Goal: Navigation & Orientation: Find specific page/section

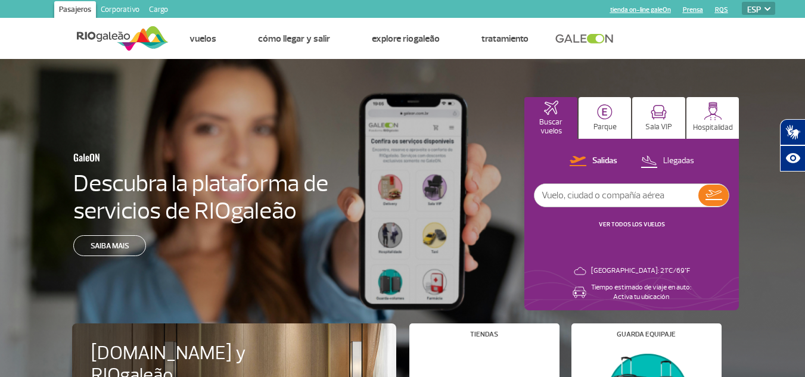
click at [758, 7] on select "PT ENG ESP" at bounding box center [758, 8] width 33 height 13
select select "pt-BR"
click at [742, 2] on select "PT ENG ESP" at bounding box center [758, 8] width 33 height 13
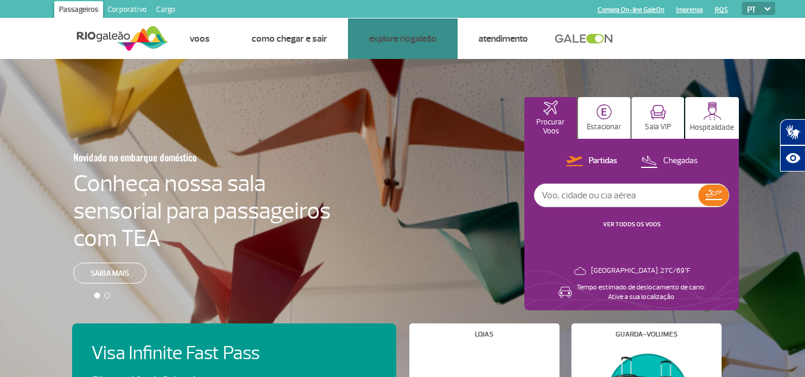
click at [0, 0] on link "Serviços e Conveniência" at bounding box center [0, 0] width 0 height 0
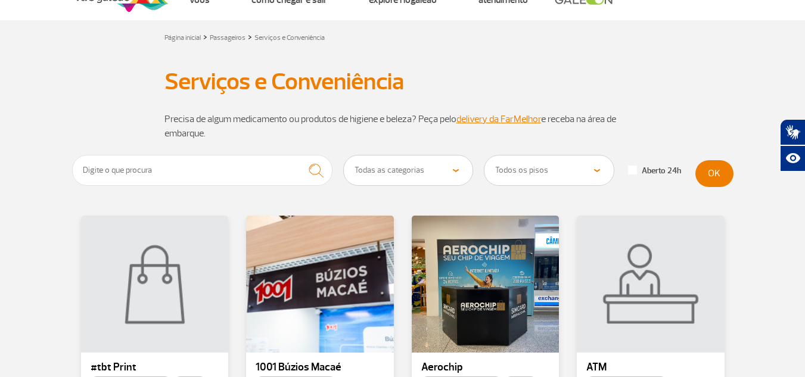
scroll to position [119, 0]
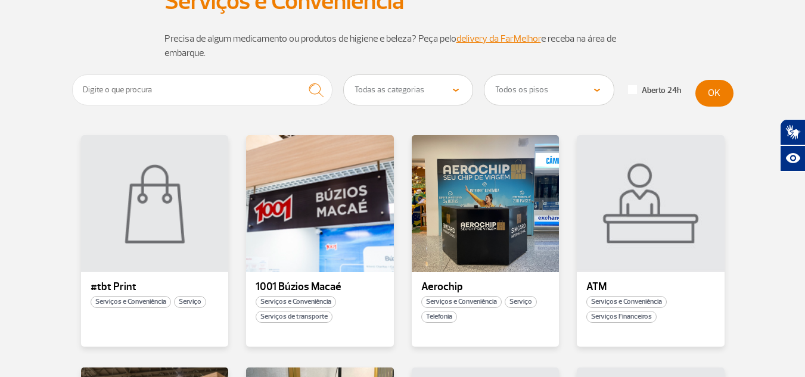
click at [310, 189] on div at bounding box center [320, 203] width 148 height 137
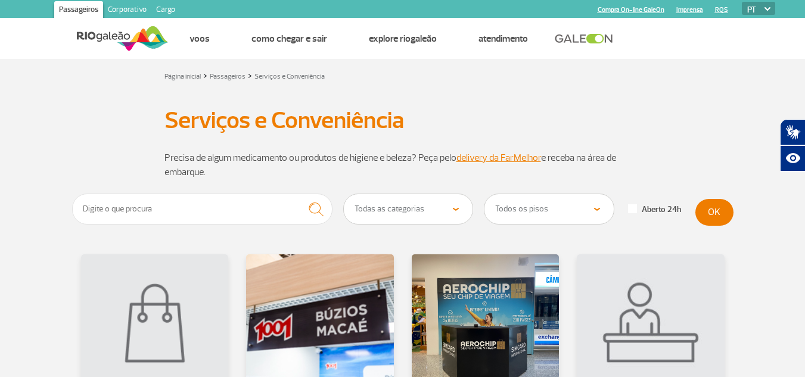
drag, startPoint x: 706, startPoint y: 112, endPoint x: 662, endPoint y: 92, distance: 48.5
click at [706, 112] on div "Serviços e Conveniência Serviços e Conveniência" at bounding box center [403, 120] width 662 height 20
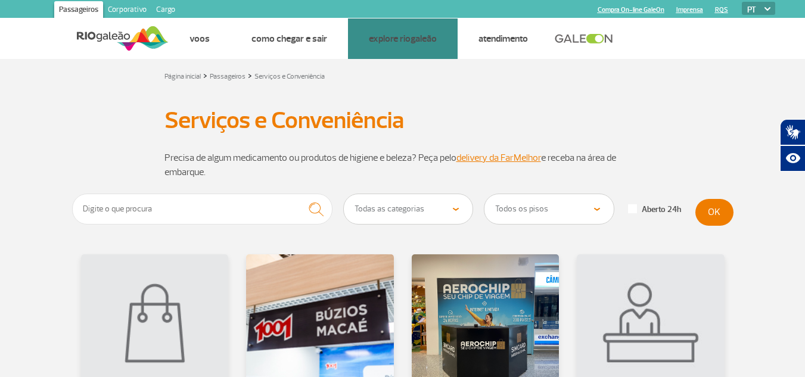
click at [0, 0] on link "Alimentação" at bounding box center [0, 0] width 0 height 0
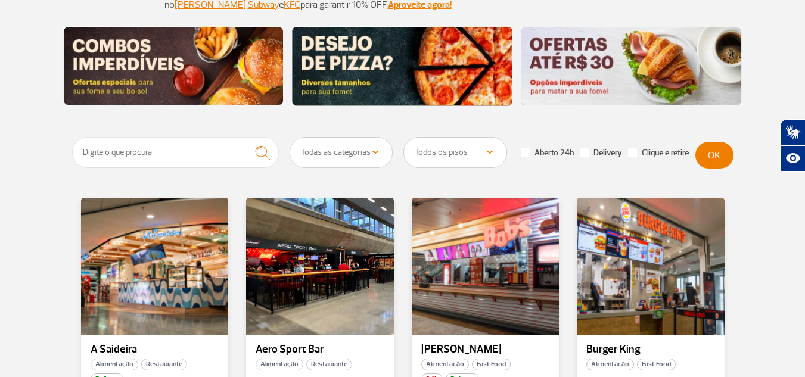
scroll to position [298, 0]
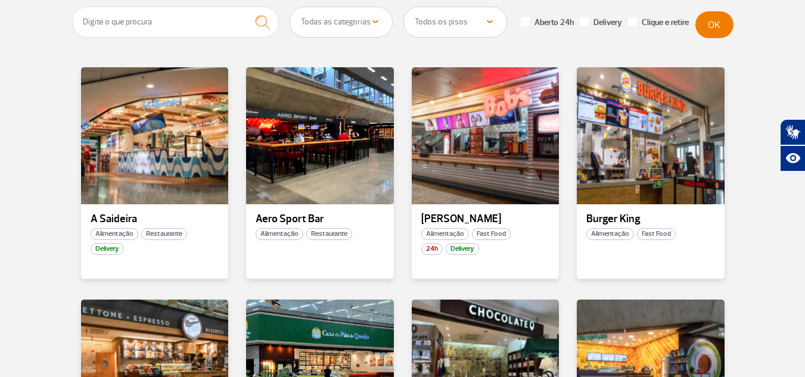
click at [178, 159] on div at bounding box center [155, 135] width 148 height 137
